Goal: Task Accomplishment & Management: Manage account settings

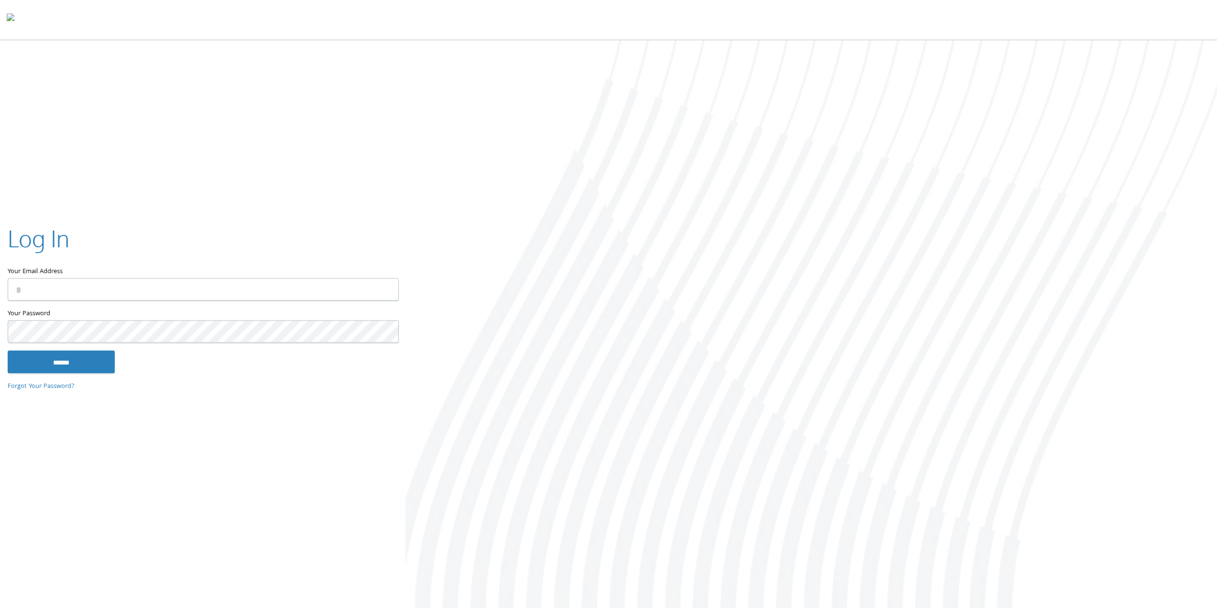
click at [58, 283] on input "Your Email Address" at bounding box center [203, 289] width 391 height 22
drag, startPoint x: 218, startPoint y: 228, endPoint x: 203, endPoint y: 240, distance: 19.0
click at [218, 228] on div "Log In" at bounding box center [203, 240] width 390 height 36
click at [182, 291] on input "Your Email Address" at bounding box center [203, 289] width 391 height 22
click at [181, 289] on input "Your Email Address" at bounding box center [203, 289] width 391 height 22
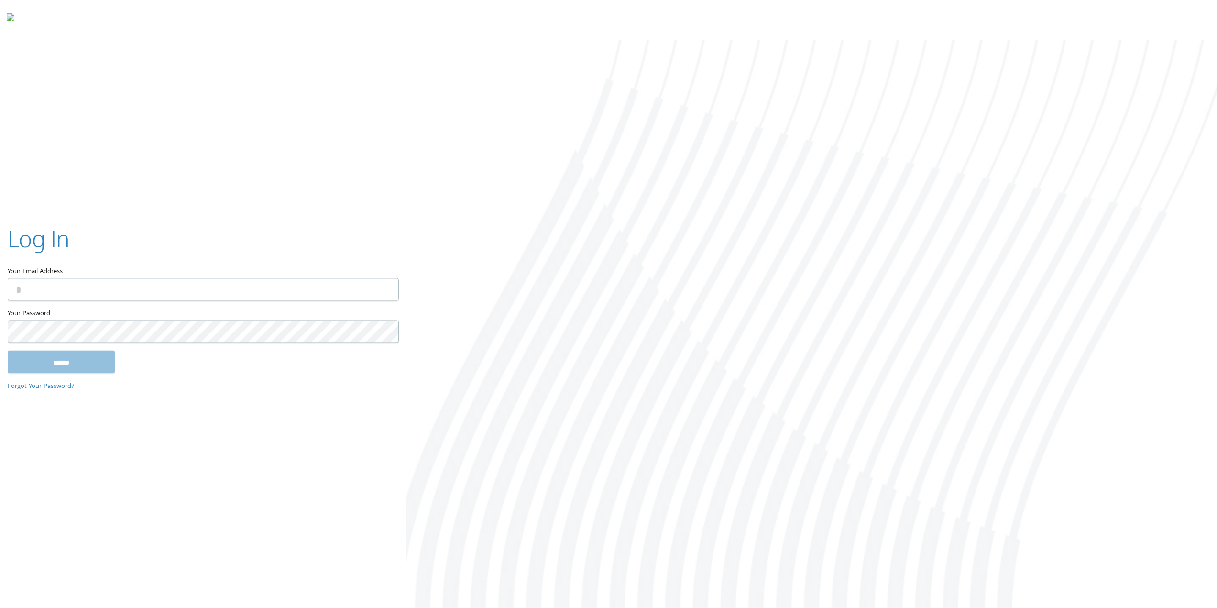
click at [181, 289] on input "Your Email Address" at bounding box center [203, 289] width 391 height 22
click at [323, 460] on div "Log In Your Email Address Your Password This field is required ****** Forgot Yo…" at bounding box center [608, 324] width 1217 height 569
drag, startPoint x: 323, startPoint y: 460, endPoint x: 300, endPoint y: 434, distance: 34.9
click at [323, 460] on div "Log In Your Email Address Your Password This field is required ****** Forgot Yo…" at bounding box center [608, 324] width 1217 height 569
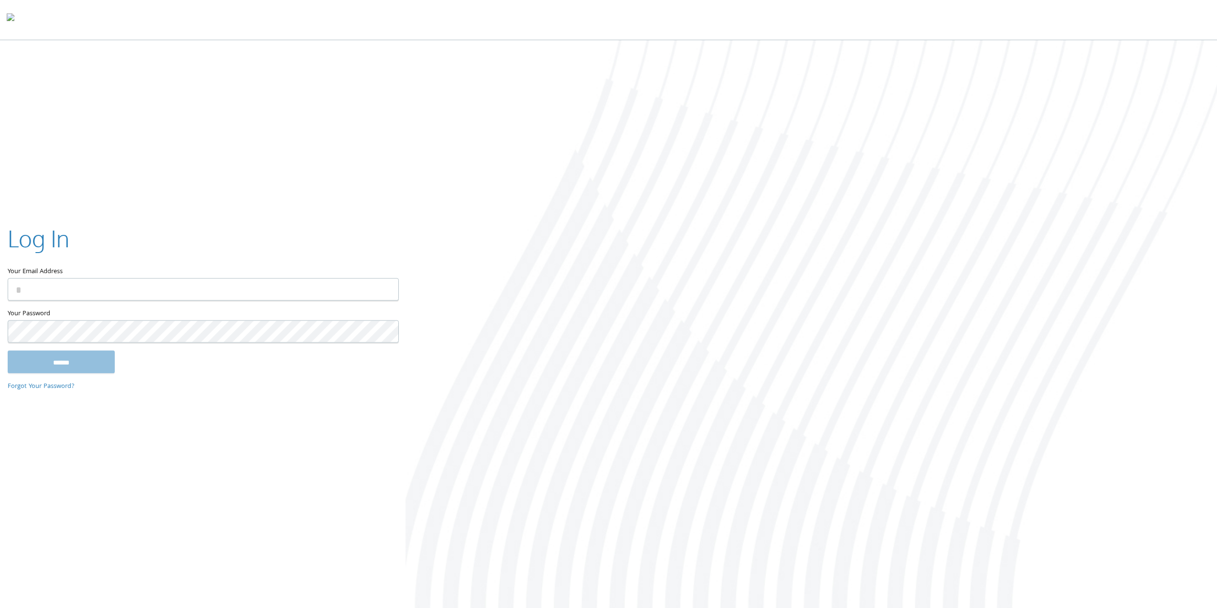
click at [68, 288] on input "Your Email Address" at bounding box center [203, 289] width 391 height 22
drag, startPoint x: 106, startPoint y: 255, endPoint x: 89, endPoint y: 183, distance: 74.5
click at [106, 256] on div "Log In" at bounding box center [203, 240] width 390 height 36
